Goal: Task Accomplishment & Management: Use online tool/utility

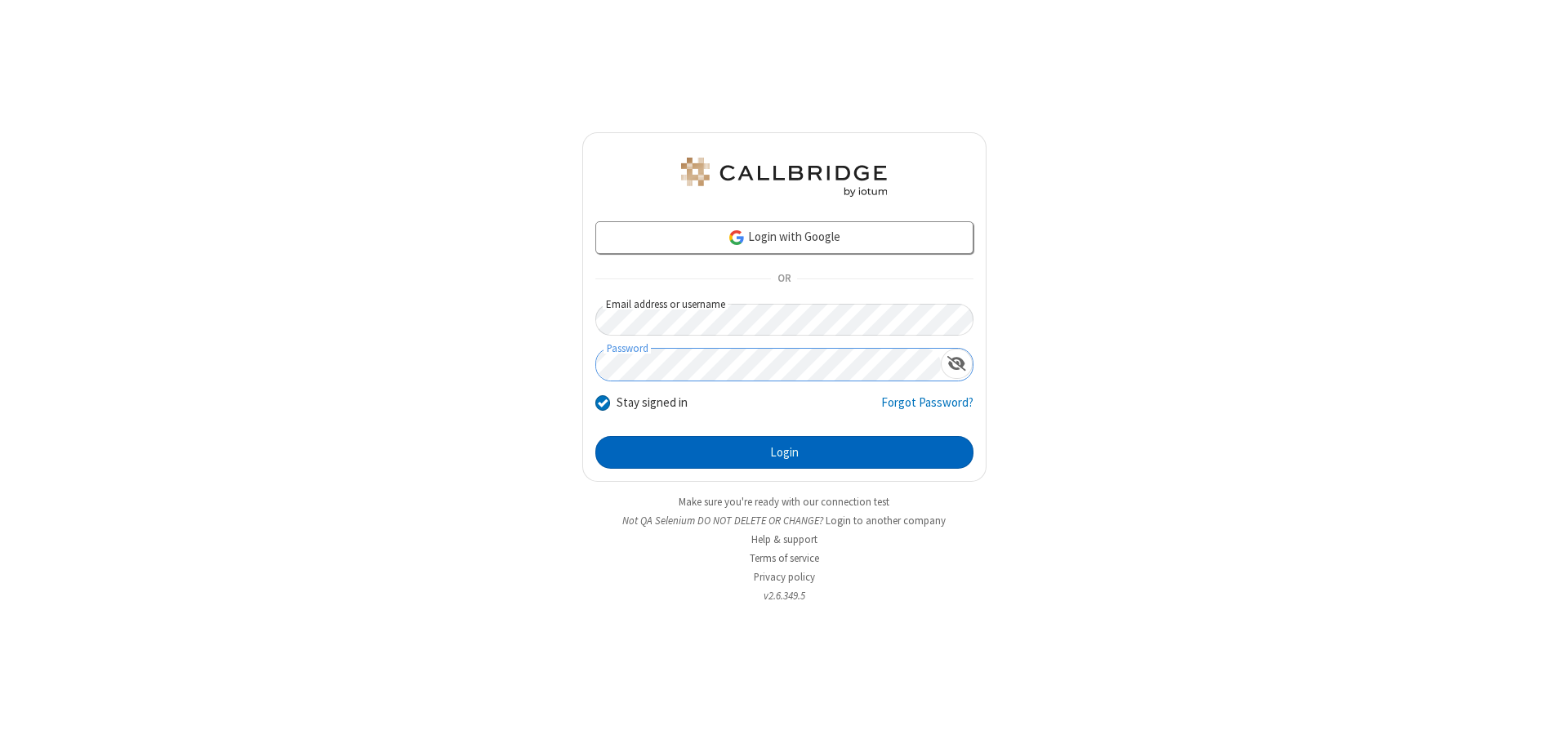
click at [784, 452] on button "Login" at bounding box center [784, 452] width 378 height 33
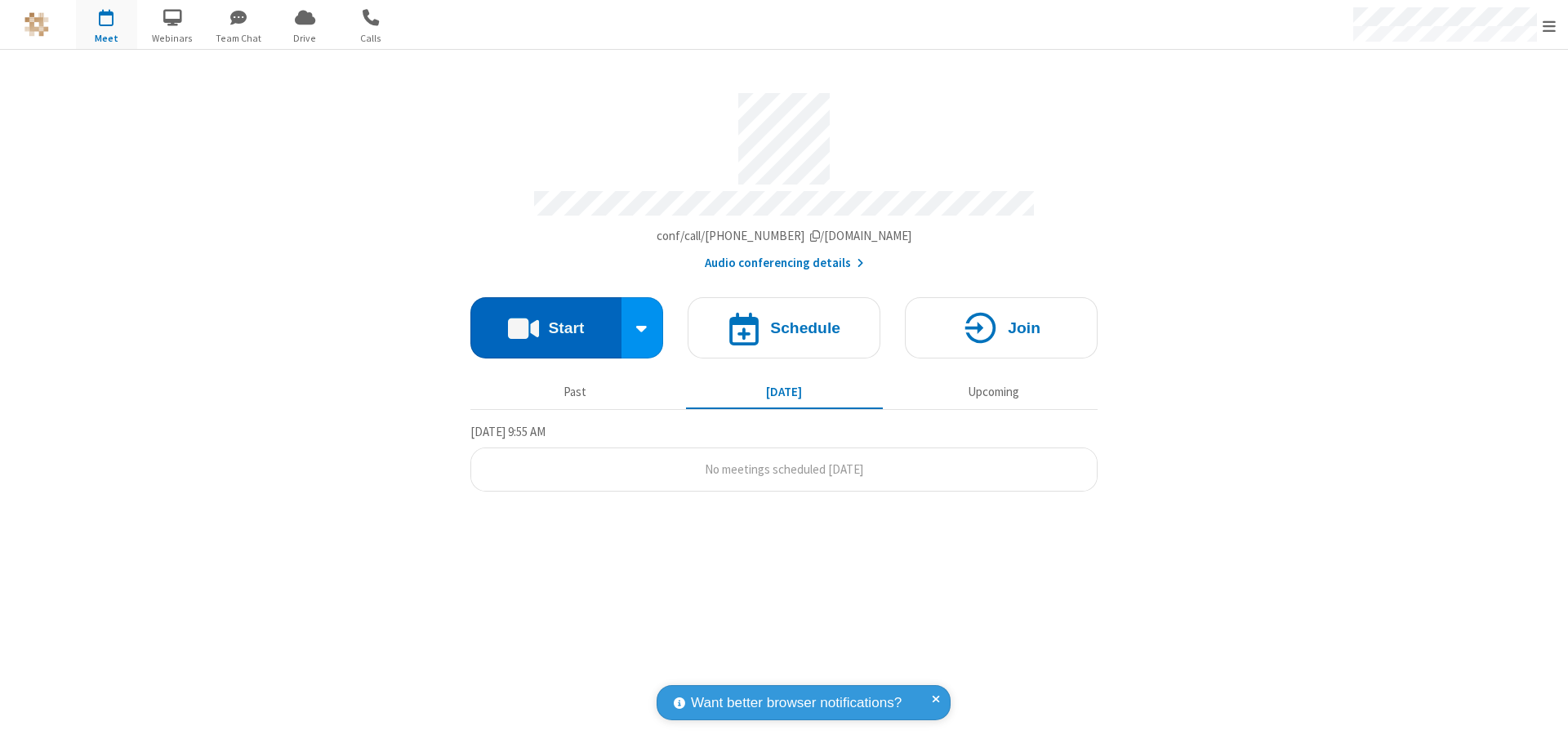
click at [546, 320] on button "Start" at bounding box center [546, 327] width 151 height 61
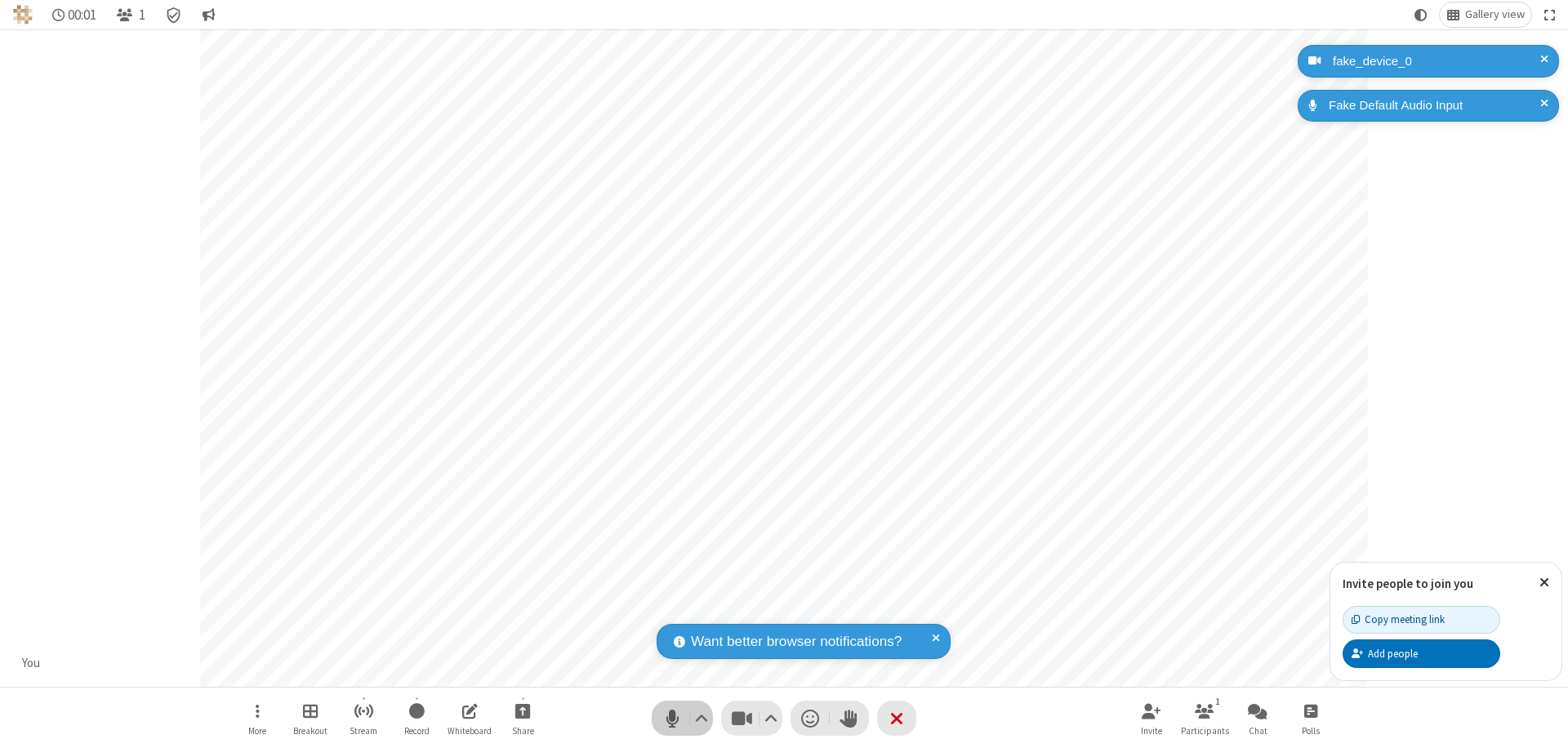
click at [672, 718] on span "Mute (⌘+Shift+A)" at bounding box center [672, 717] width 24 height 24
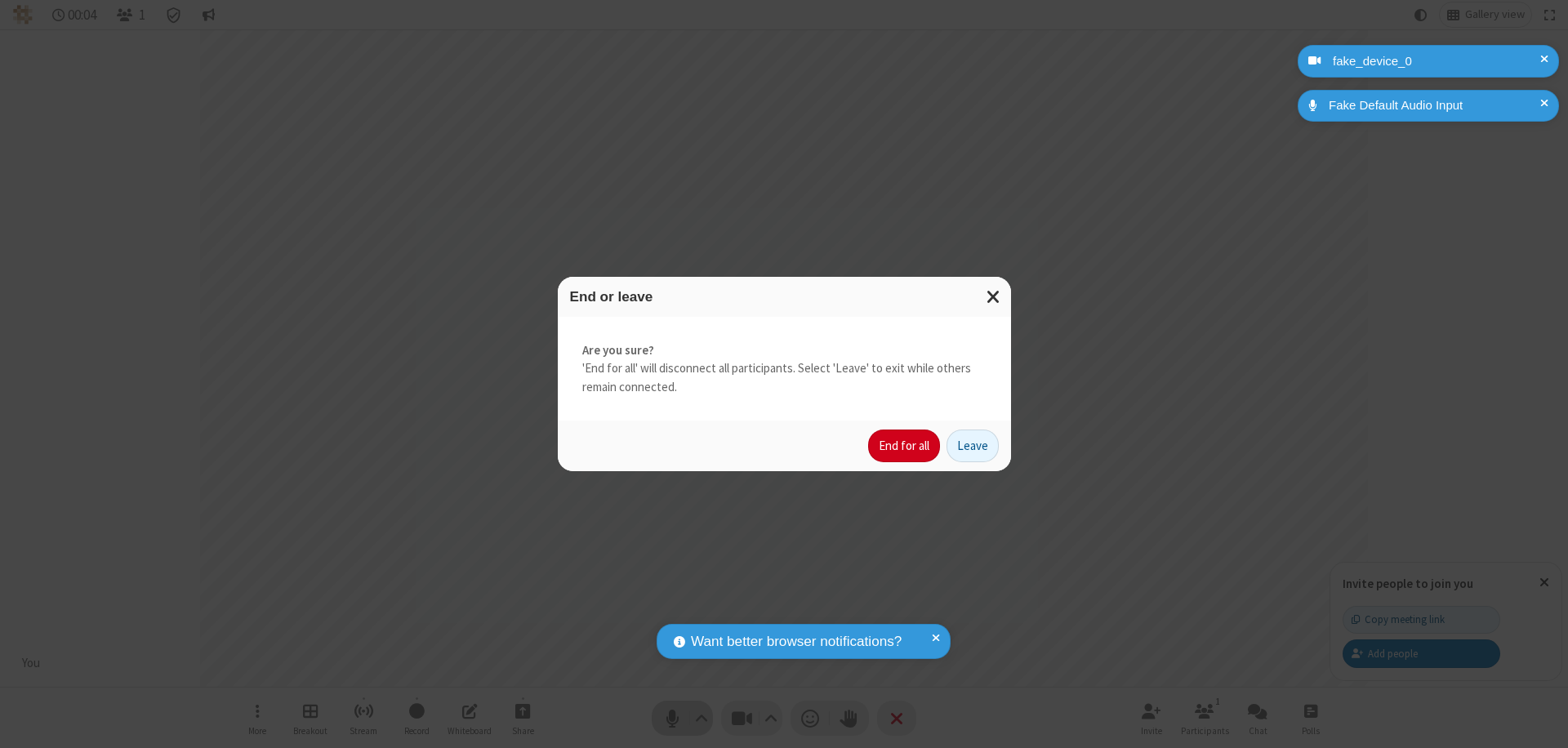
click at [905, 446] on button "End for all" at bounding box center [904, 446] width 72 height 33
